Goal: Task Accomplishment & Management: Use online tool/utility

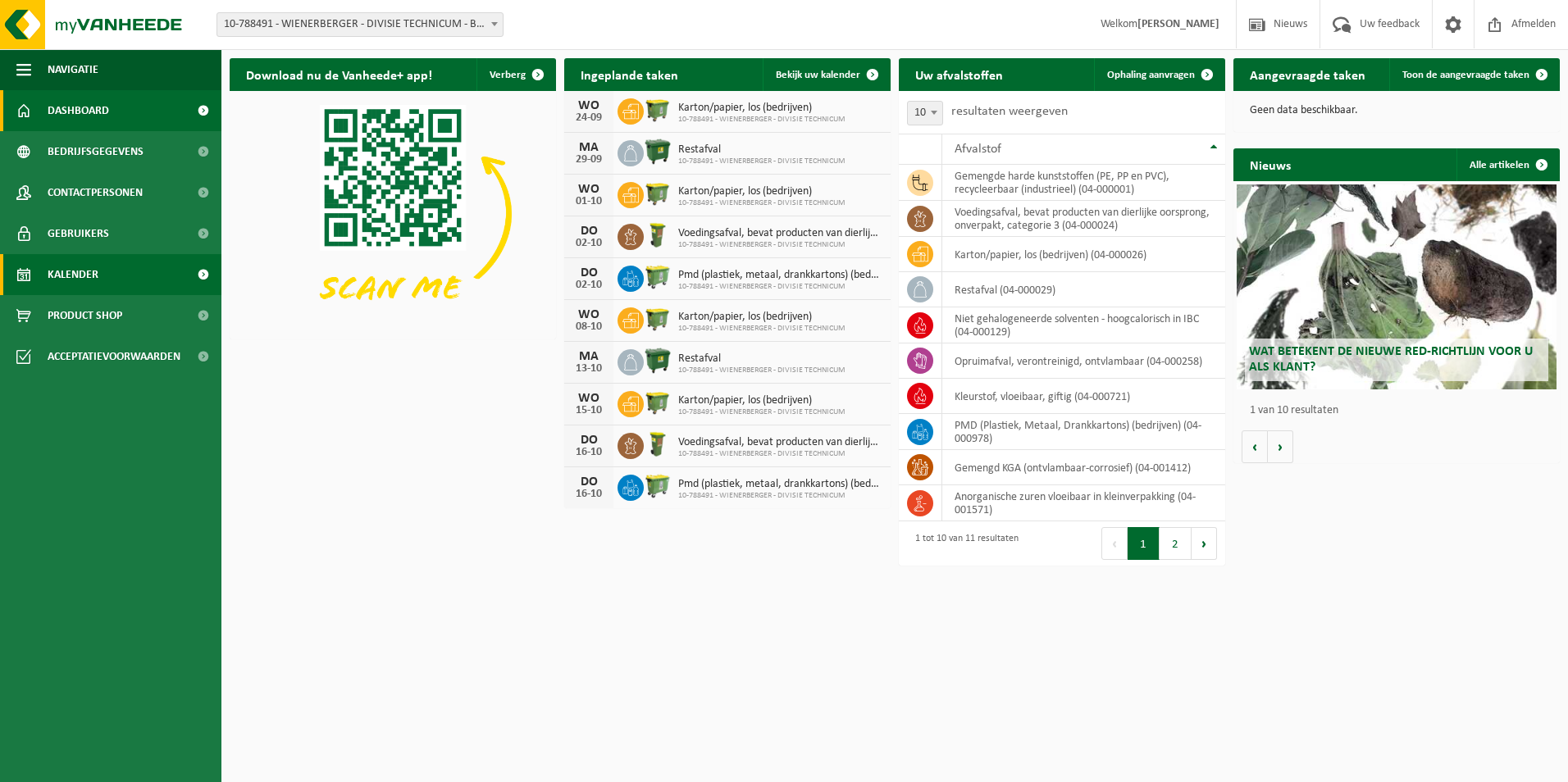
click at [72, 272] on span "Kalender" at bounding box center [73, 275] width 51 height 41
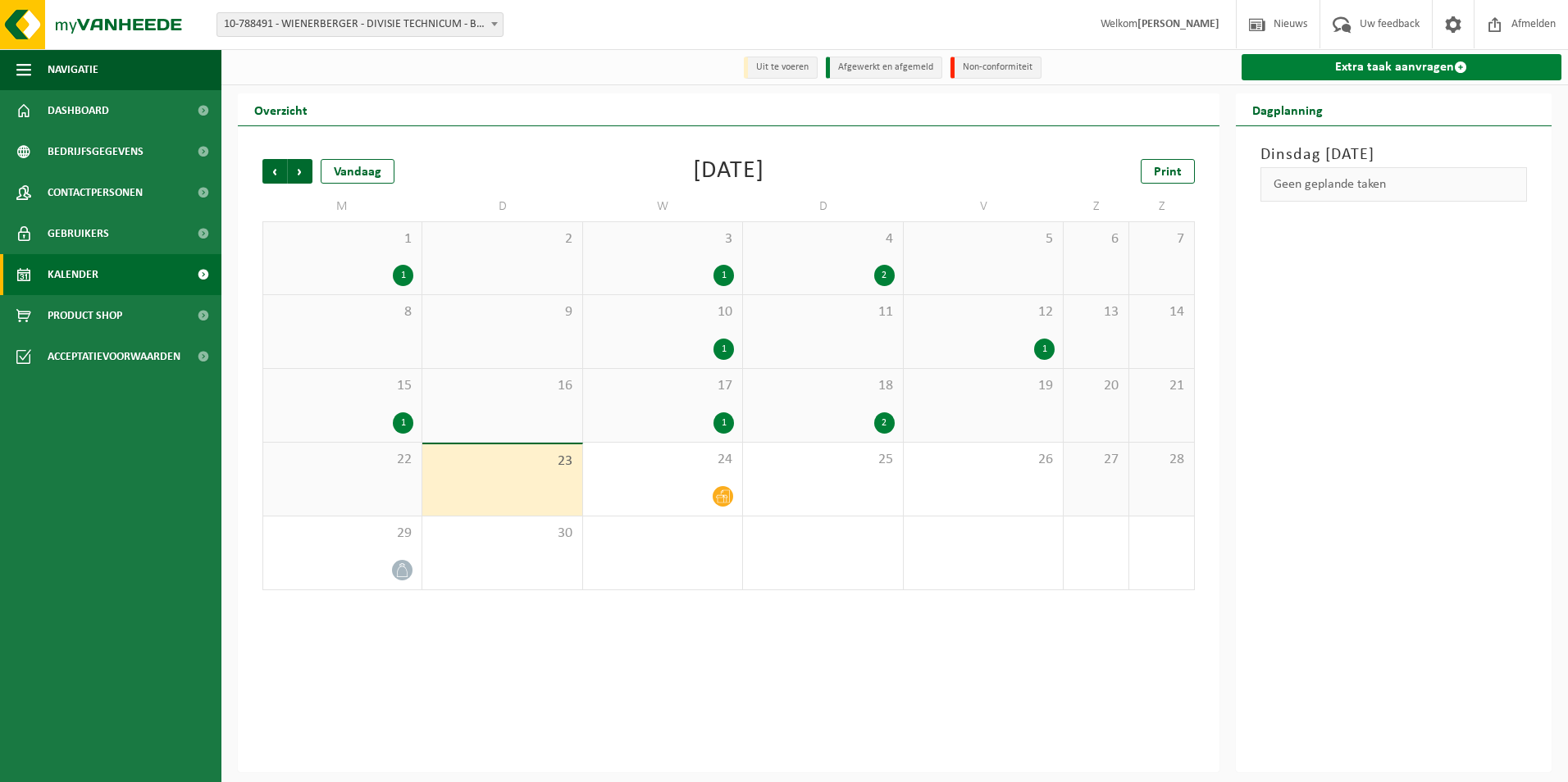
click at [1379, 68] on link "Extra taak aanvragen" at bounding box center [1402, 68] width 321 height 26
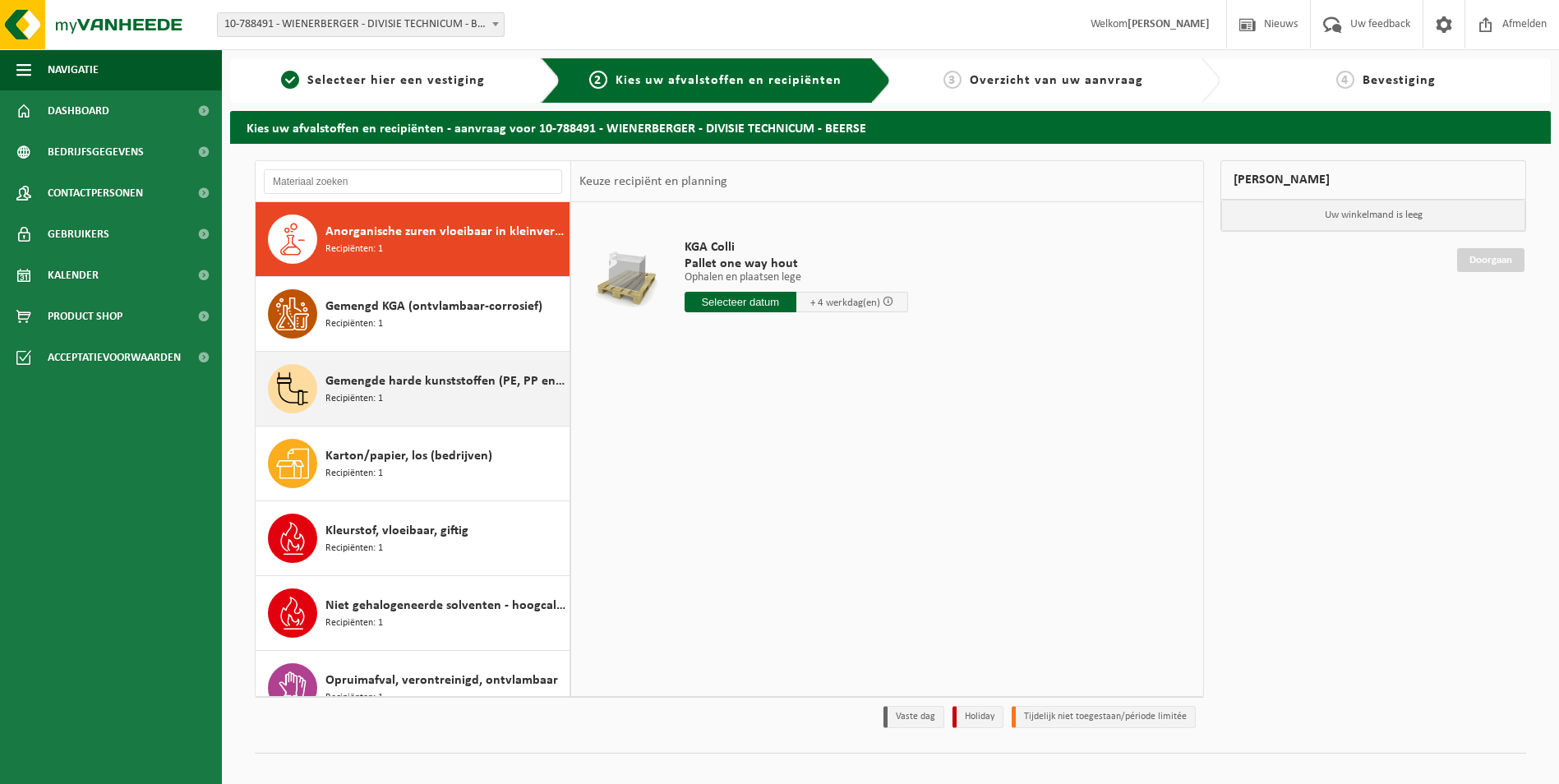
click at [425, 390] on span "Gemengde harde kunststoffen (PE, PP en PVC), recycleerbaar (industrieel)" at bounding box center [446, 381] width 240 height 20
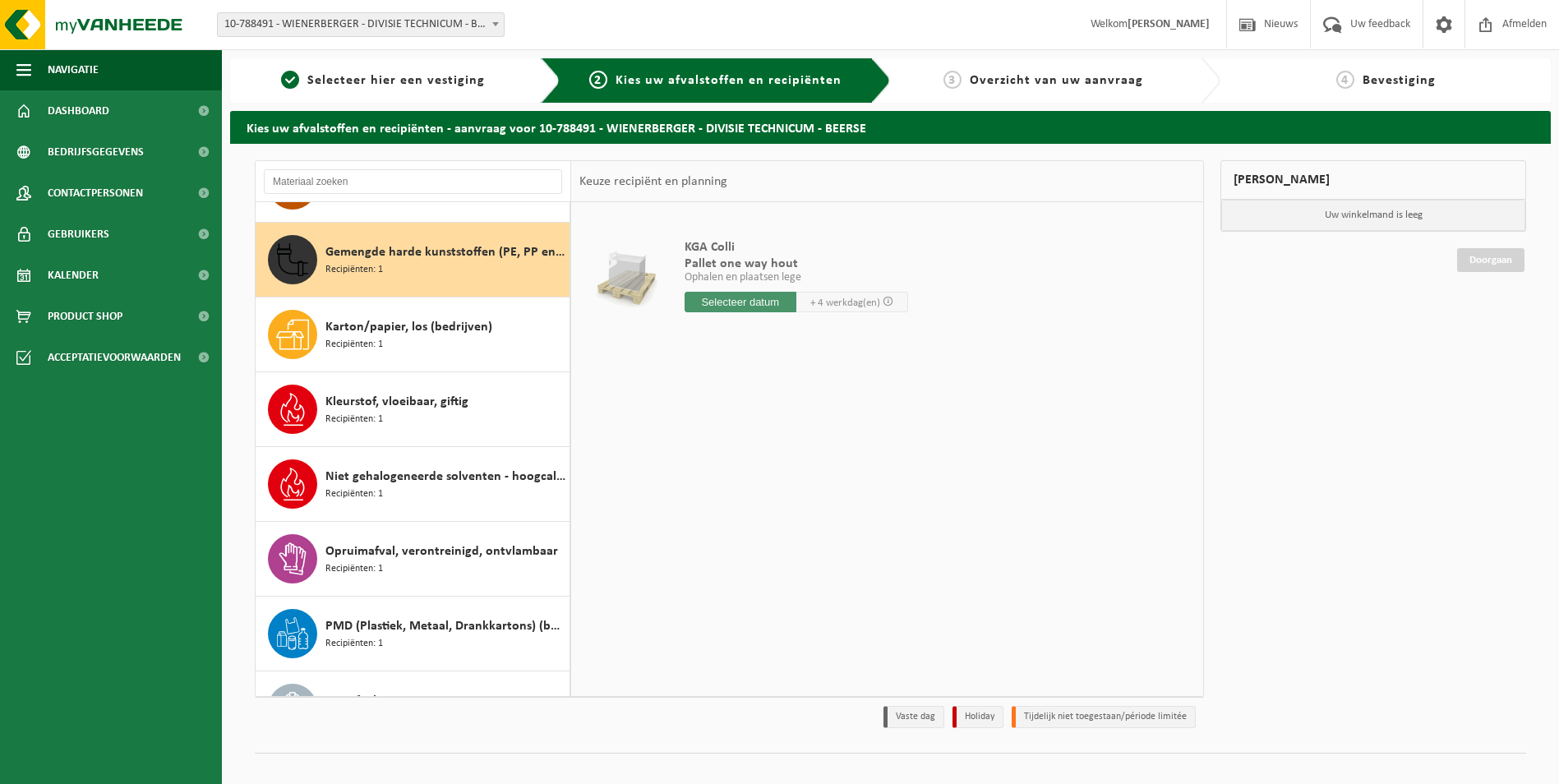
scroll to position [150, 0]
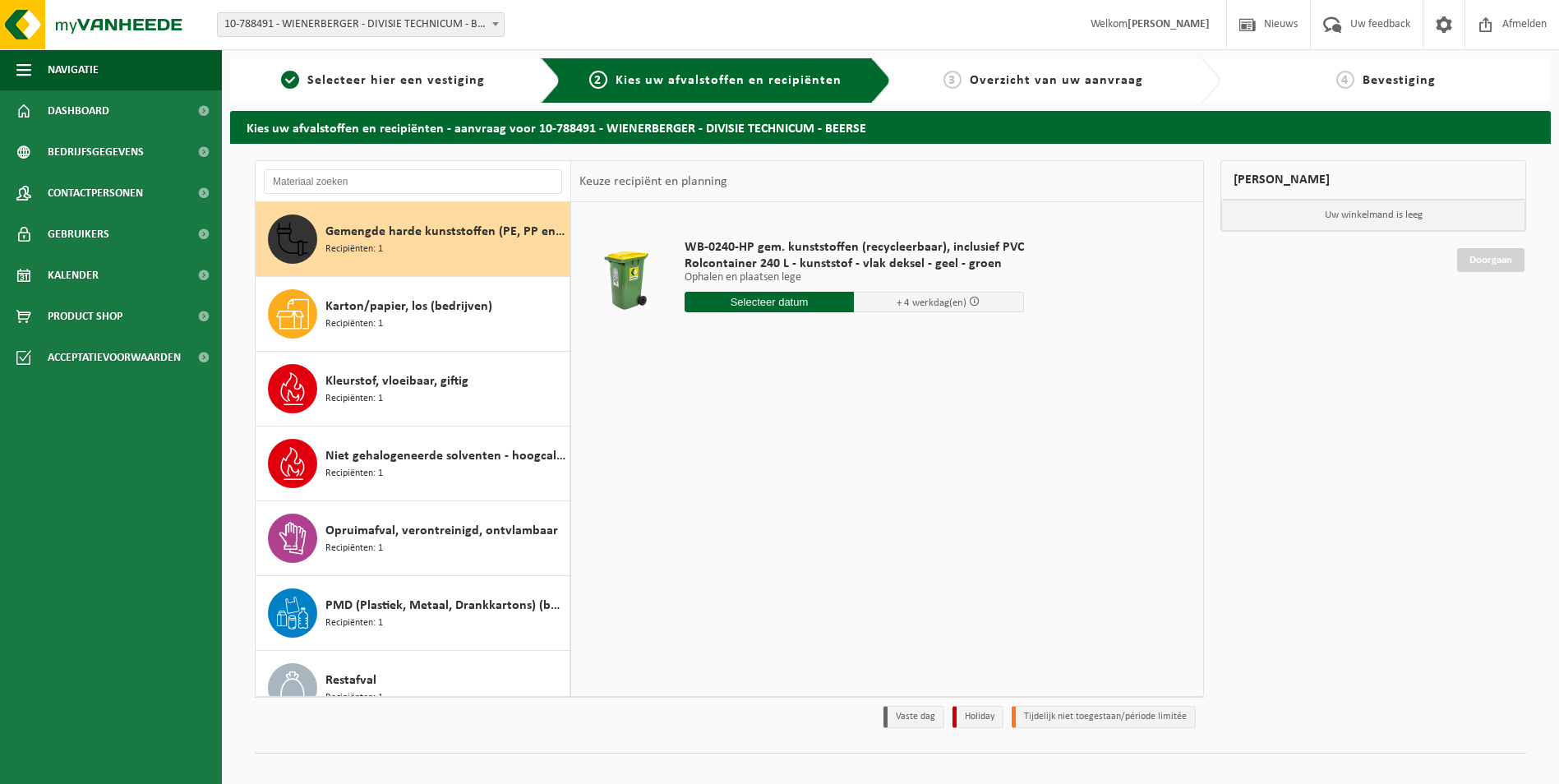
click at [787, 299] on input "text" at bounding box center [770, 302] width 170 height 21
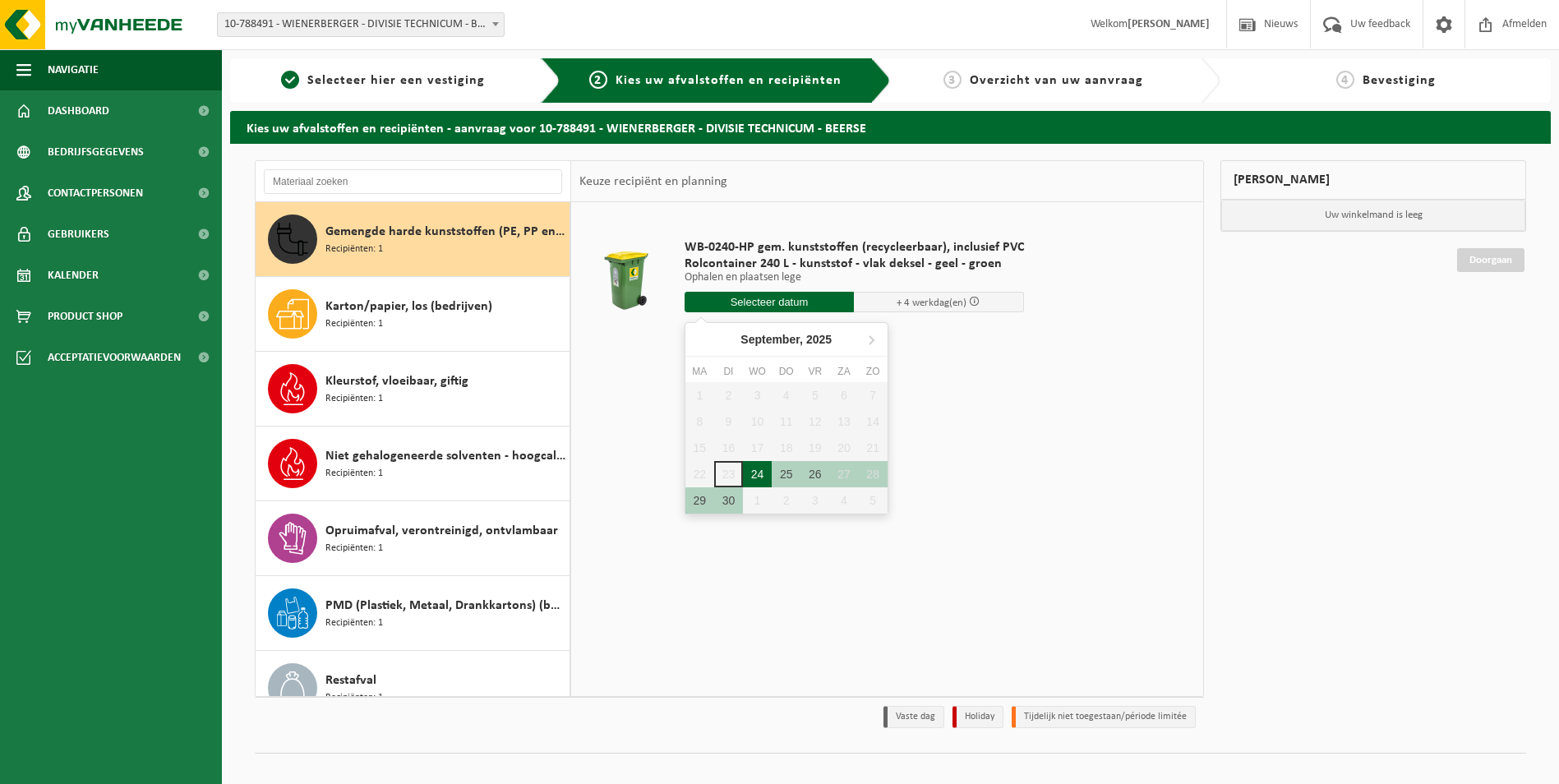
click at [756, 473] on div "24" at bounding box center [757, 475] width 29 height 26
type input "Van 2025-09-24"
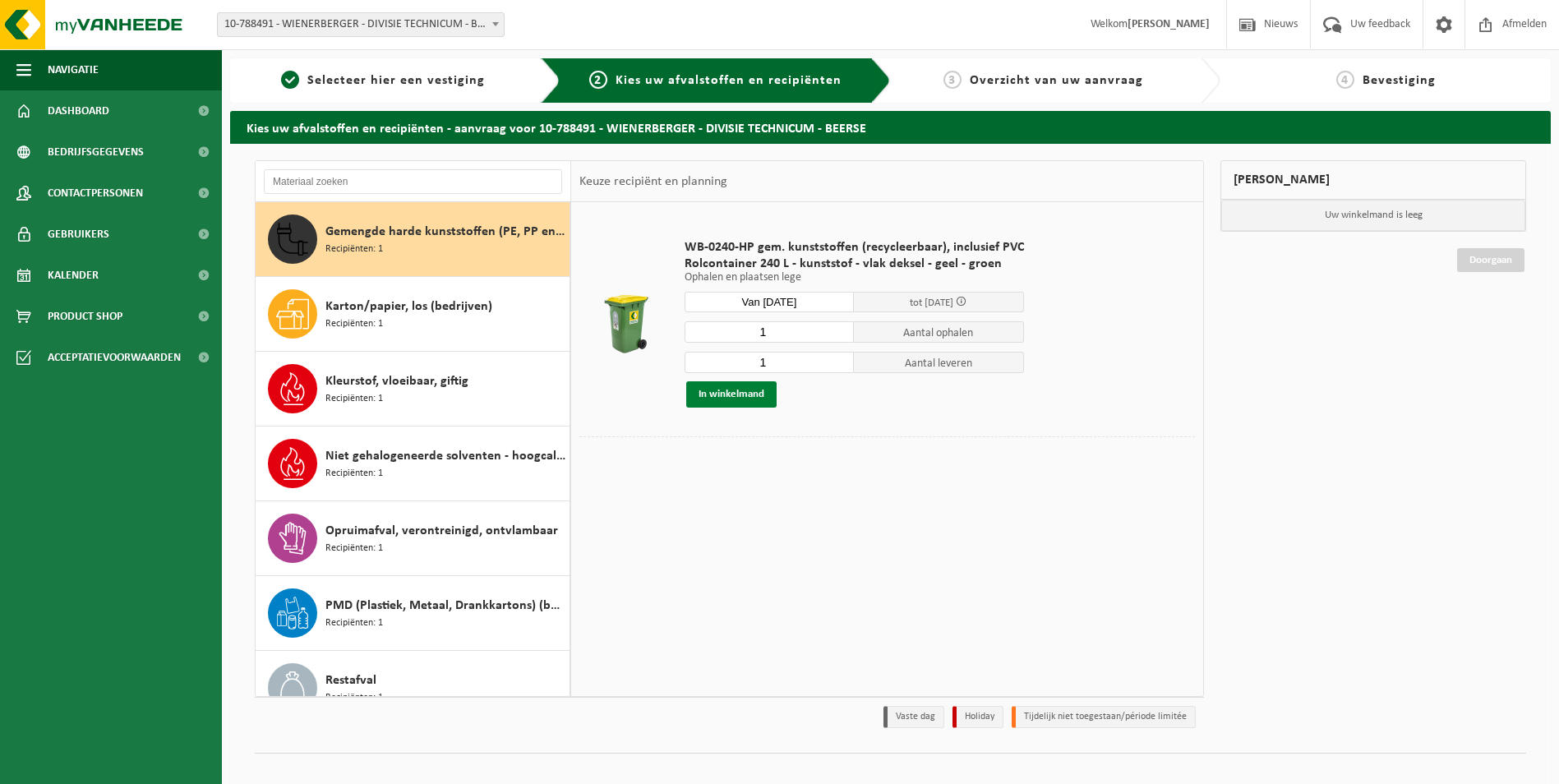
click at [739, 396] on button "In winkelmand" at bounding box center [731, 394] width 90 height 26
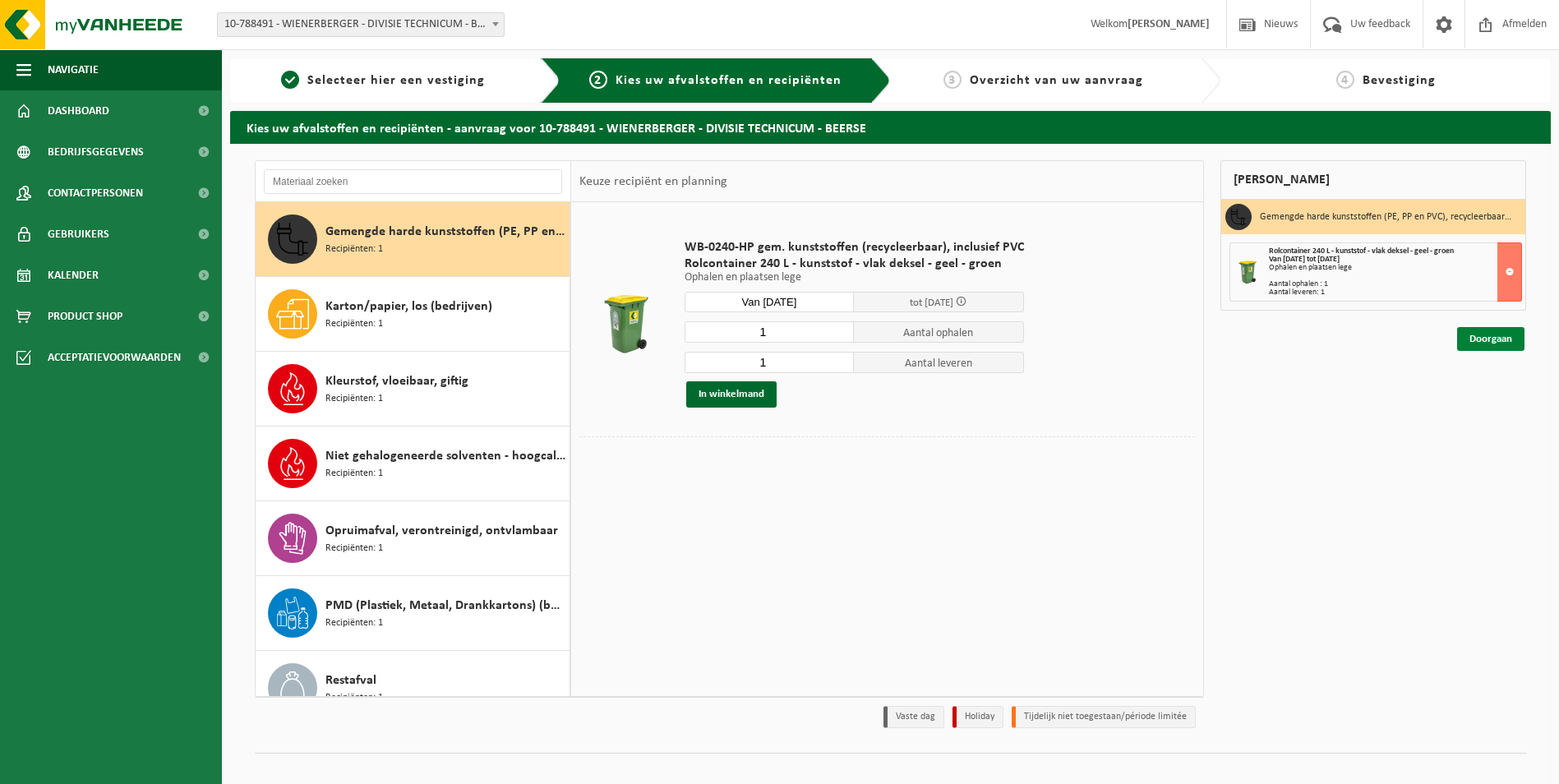
click at [1502, 341] on link "Doorgaan" at bounding box center [1490, 339] width 67 height 24
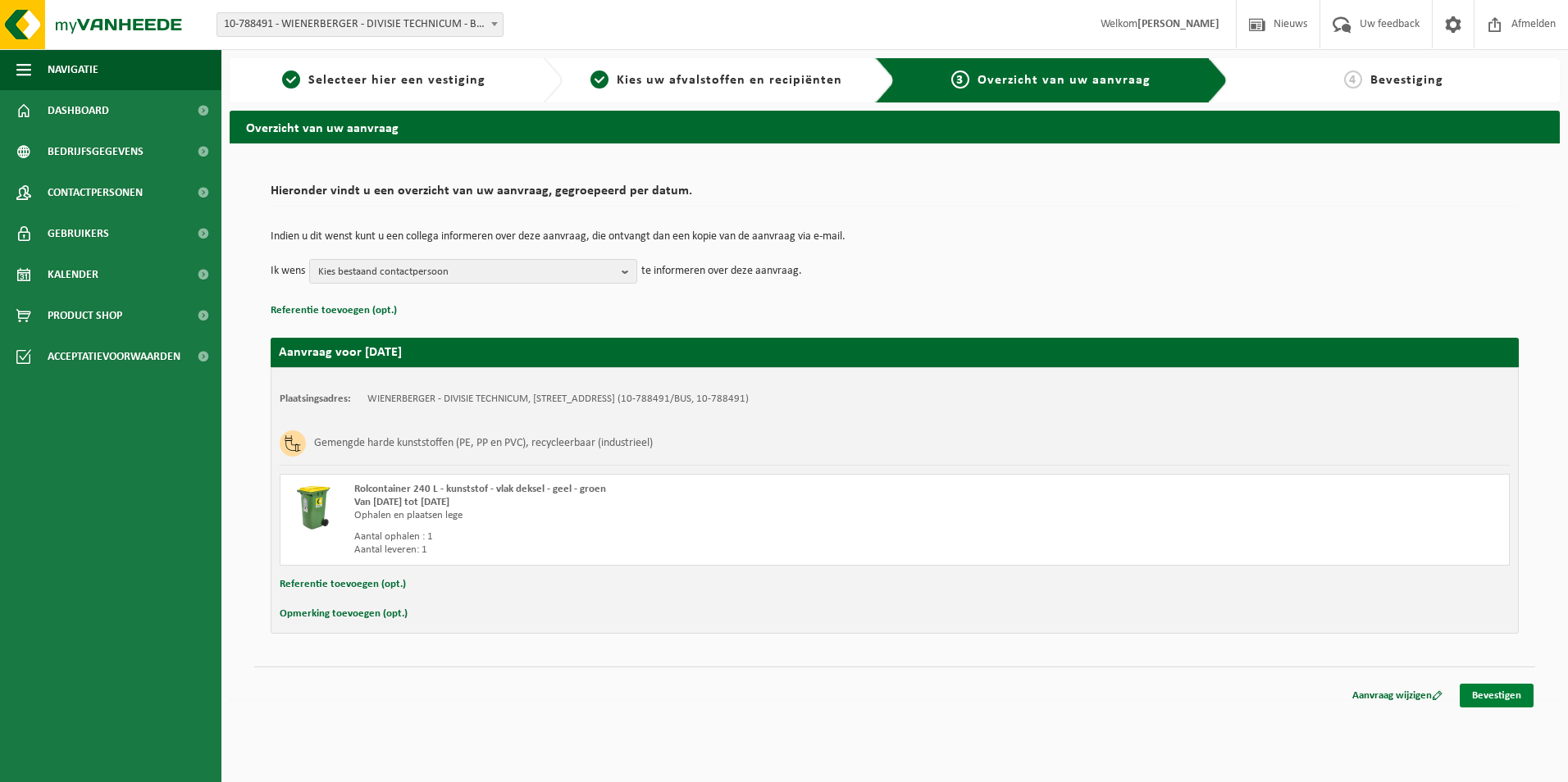
click at [1499, 693] on link "Bevestigen" at bounding box center [1496, 695] width 73 height 24
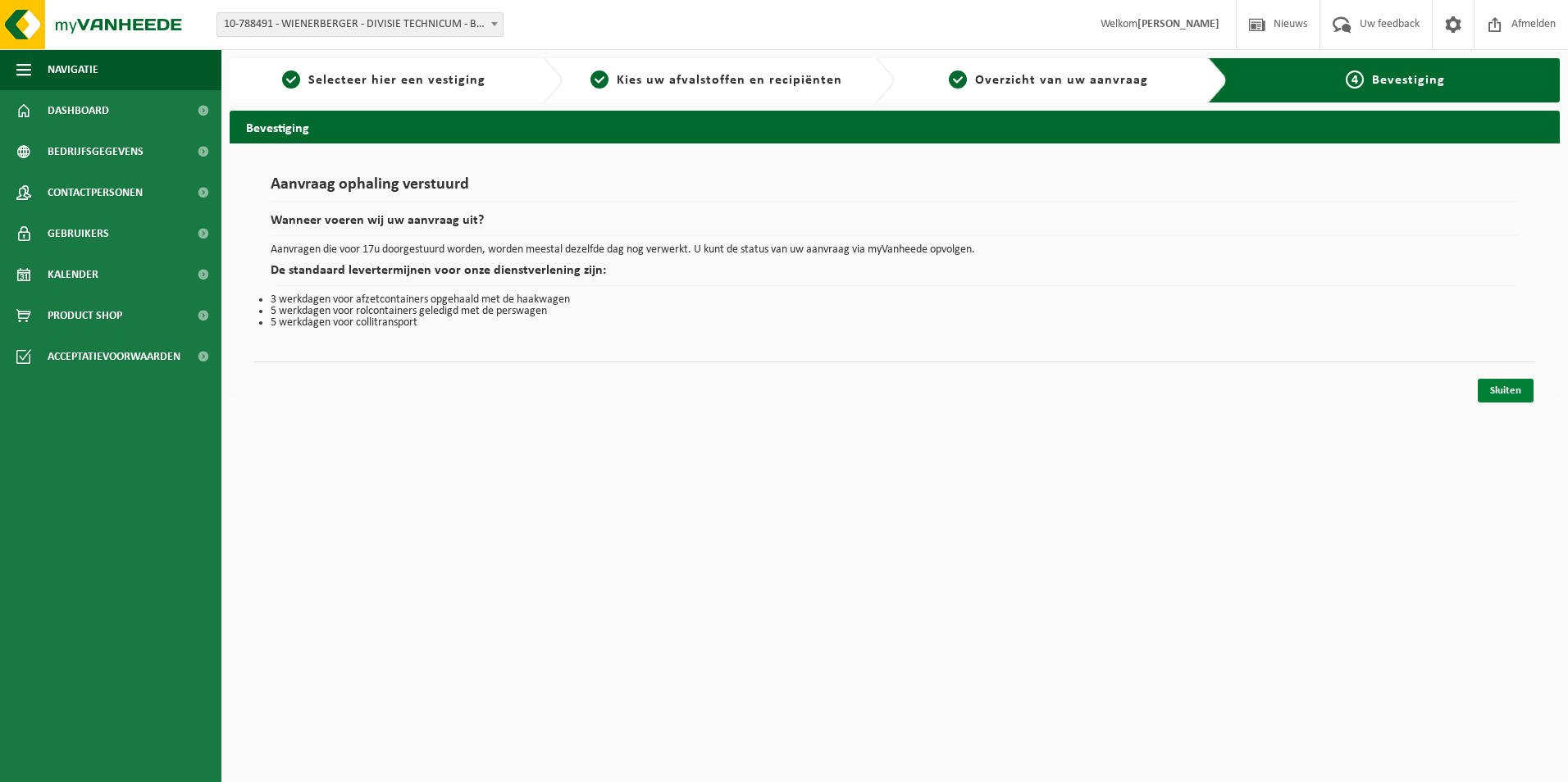
click at [1497, 393] on link "Sluiten" at bounding box center [1506, 390] width 56 height 24
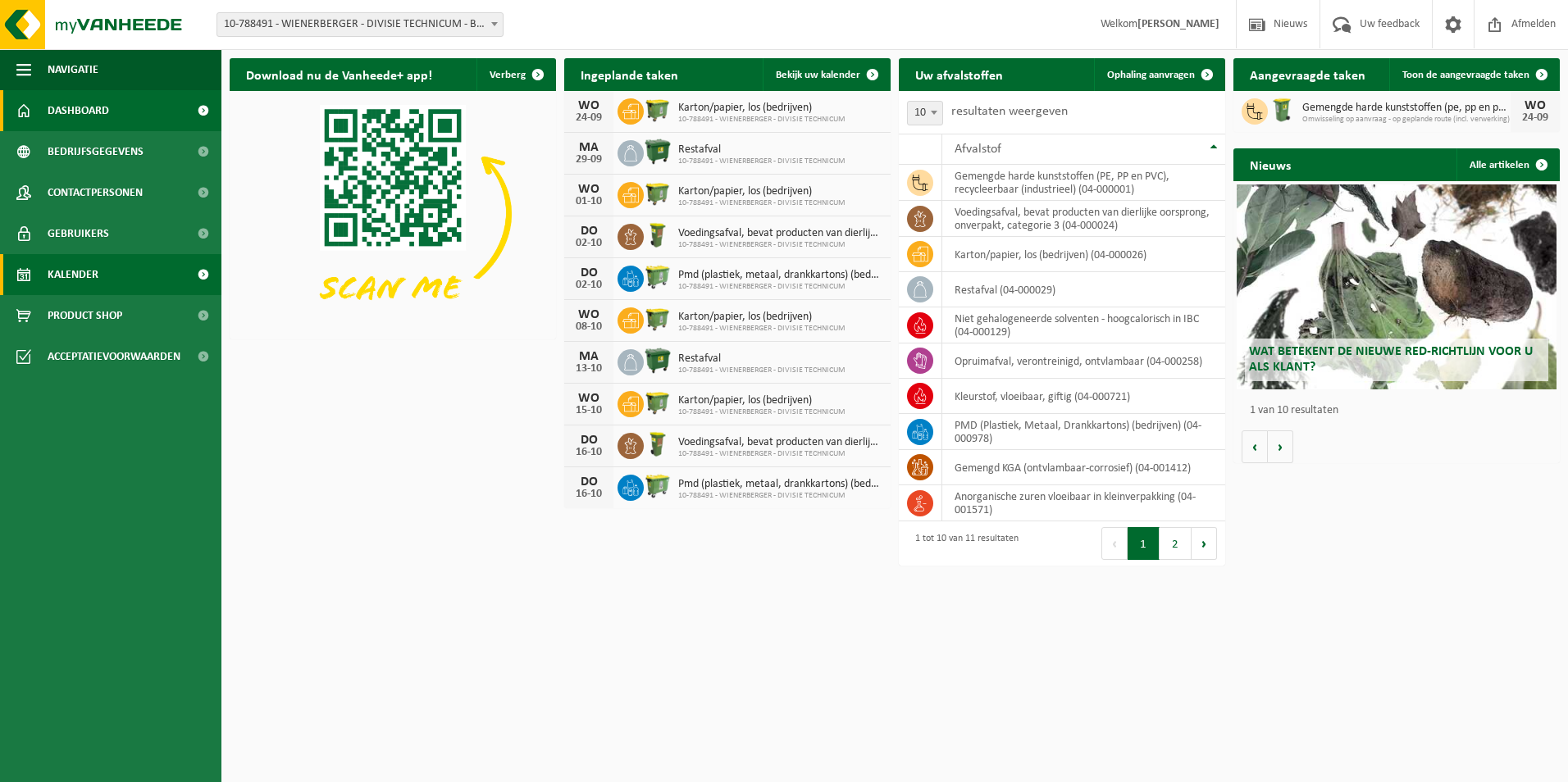
click at [59, 273] on span "Kalender" at bounding box center [73, 275] width 51 height 41
